Goal: Task Accomplishment & Management: Use online tool/utility

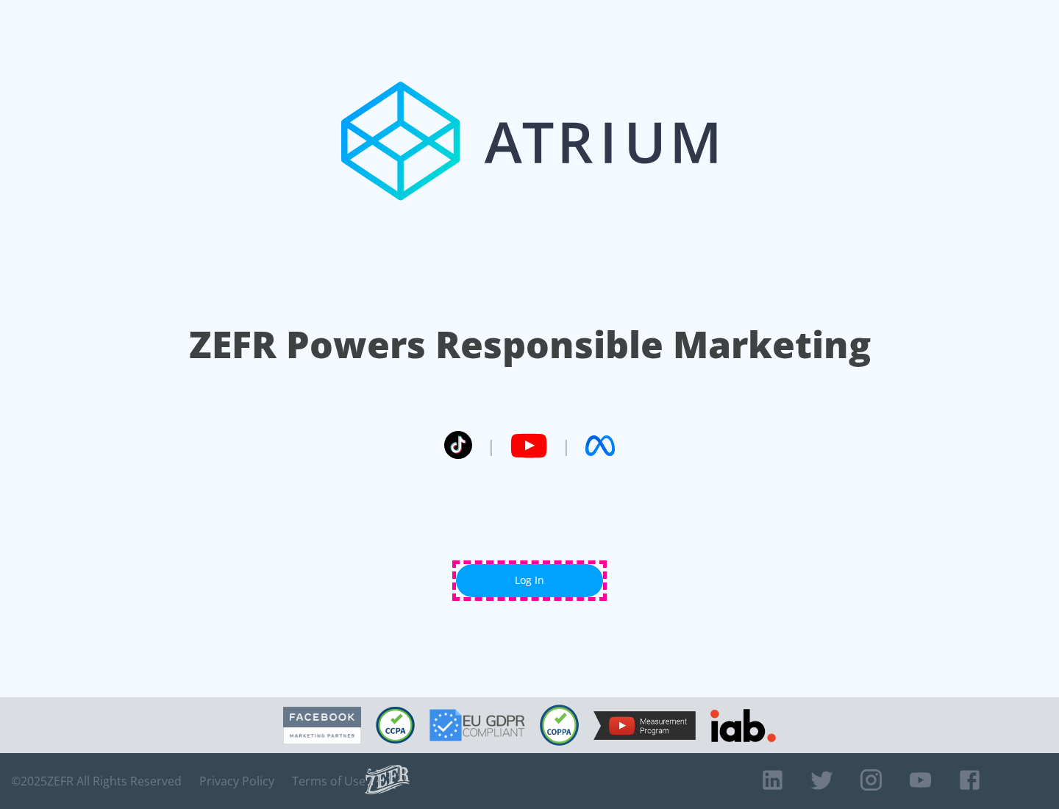
click at [530, 580] on link "Log In" at bounding box center [529, 580] width 147 height 33
